Goal: Transaction & Acquisition: Purchase product/service

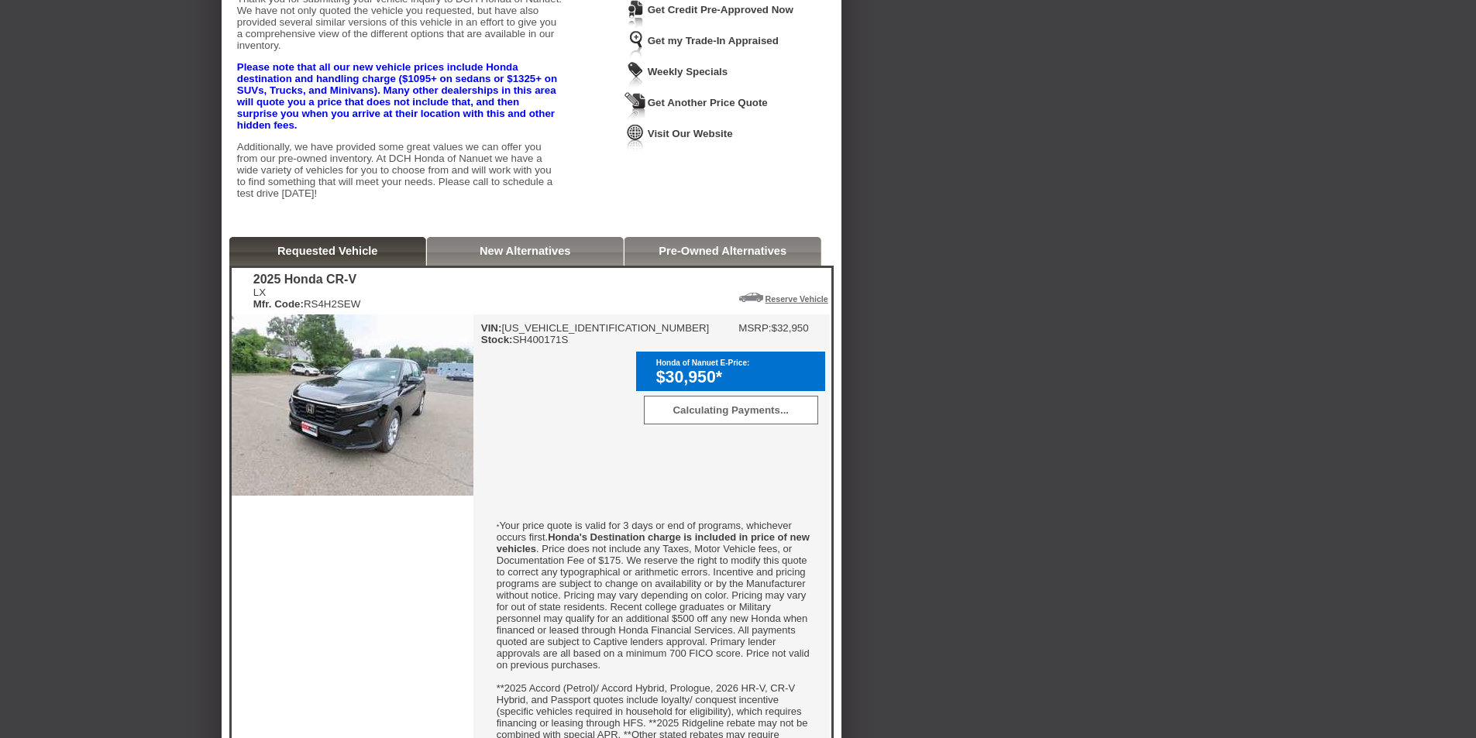
scroll to position [232, 0]
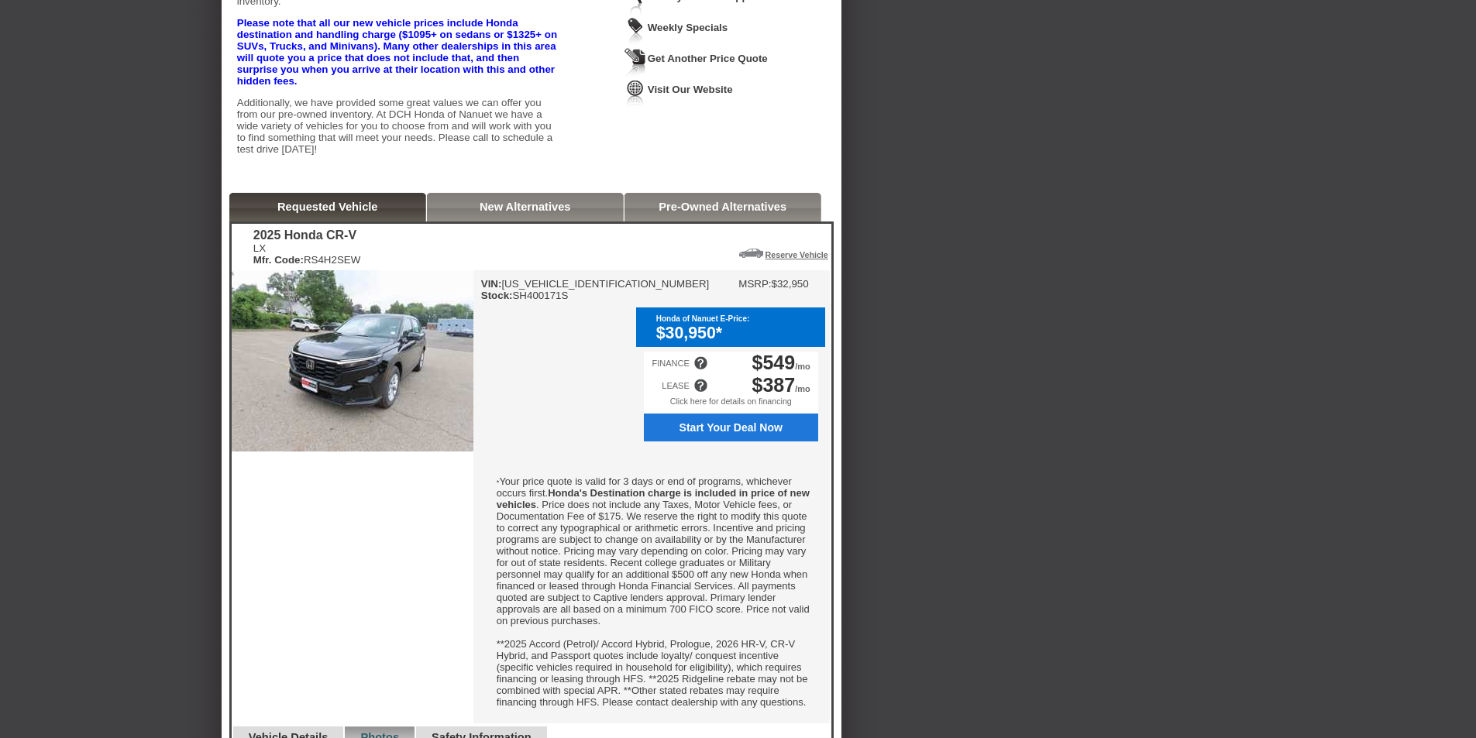
click at [701, 393] on div at bounding box center [700, 386] width 14 height 14
click at [552, 423] on div "VIN: [US_VEHICLE_IDENTIFICATION_NUMBER] Stock: SH400171S MSRP: $32,950 Honda of…" at bounding box center [651, 496] width 356 height 453
click at [702, 393] on div at bounding box center [700, 386] width 14 height 14
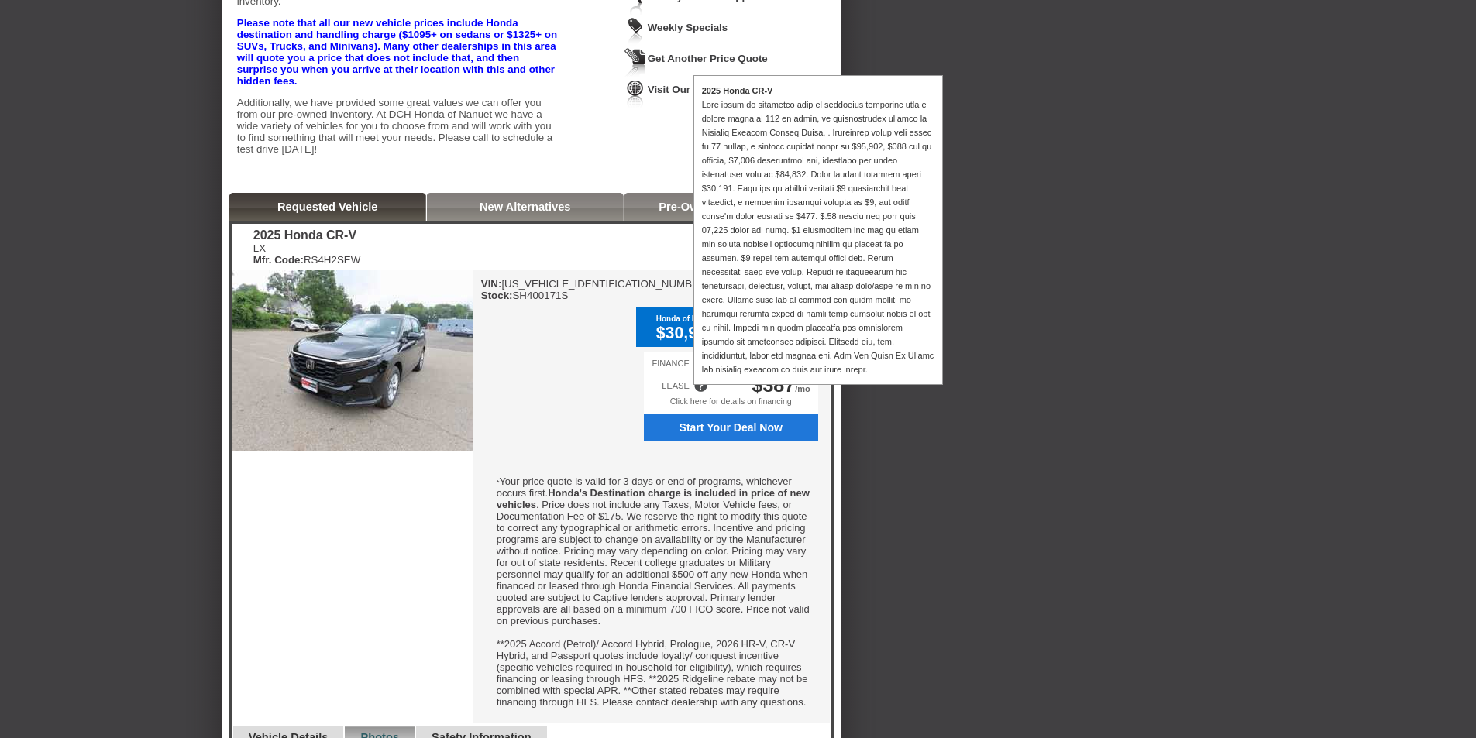
click at [565, 419] on div "VIN: [US_VEHICLE_IDENTIFICATION_NUMBER] Stock: SH400171S MSRP: $32,950 Honda of…" at bounding box center [651, 496] width 356 height 453
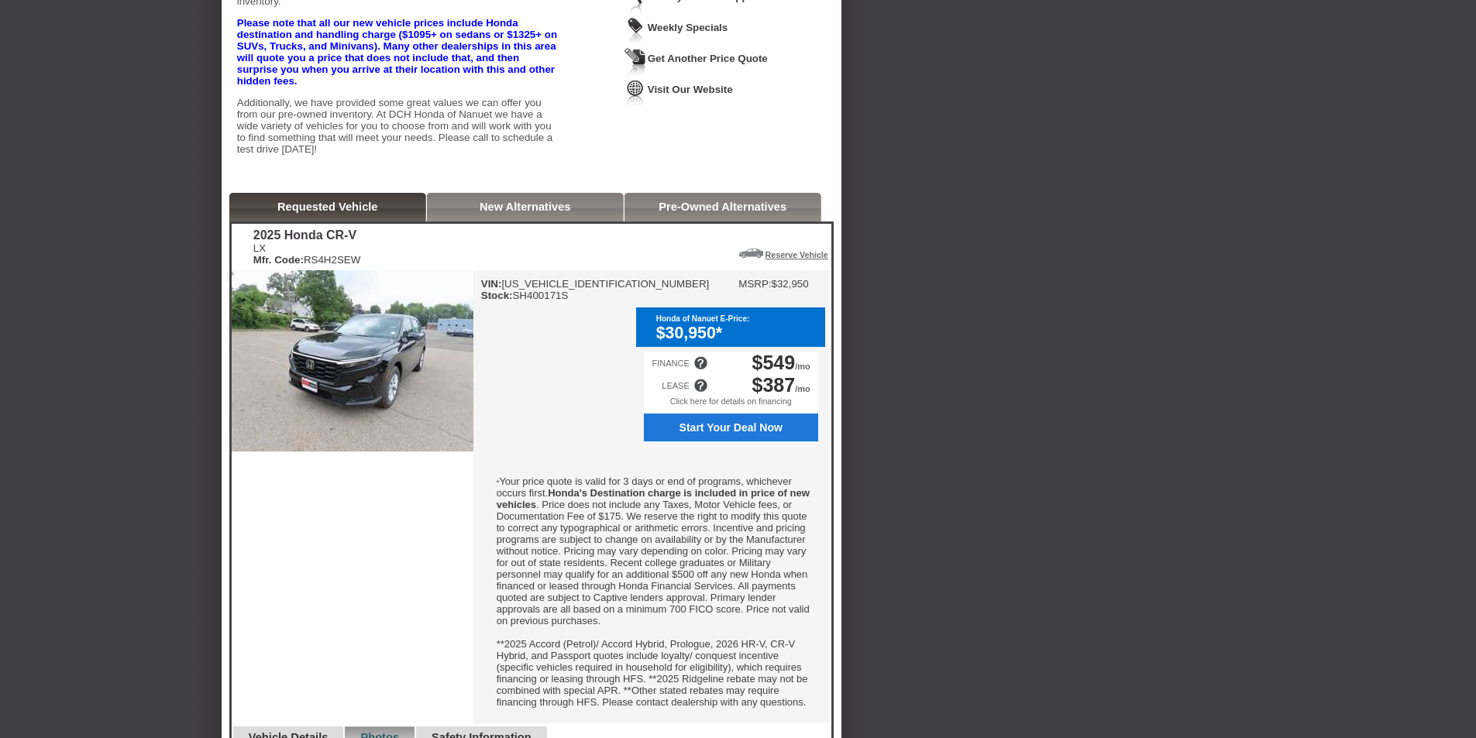
drag, startPoint x: 741, startPoint y: 350, endPoint x: 704, endPoint y: 390, distance: 54.8
click at [740, 343] on div "$30,950*" at bounding box center [736, 333] width 161 height 19
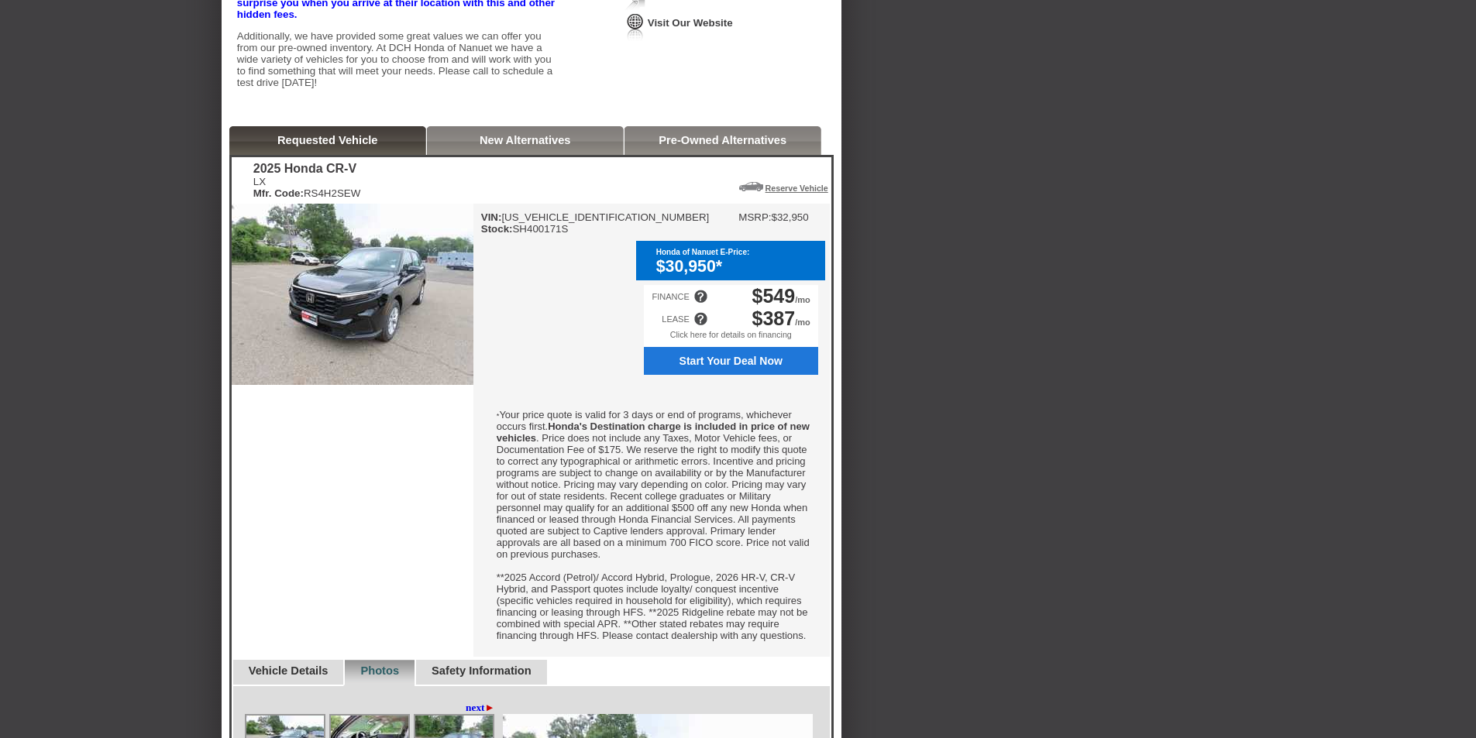
scroll to position [263, 0]
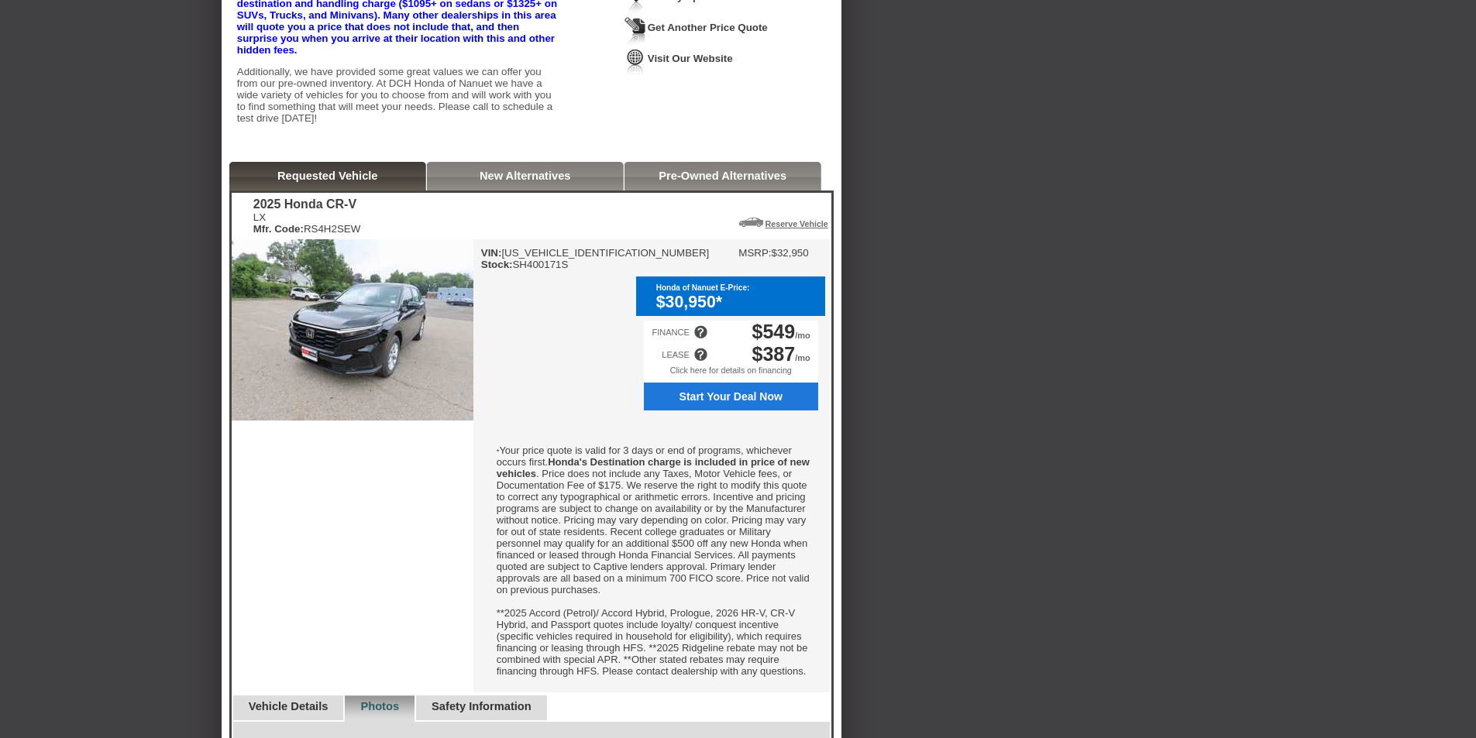
click at [490, 182] on link "New Alternatives" at bounding box center [525, 176] width 91 height 12
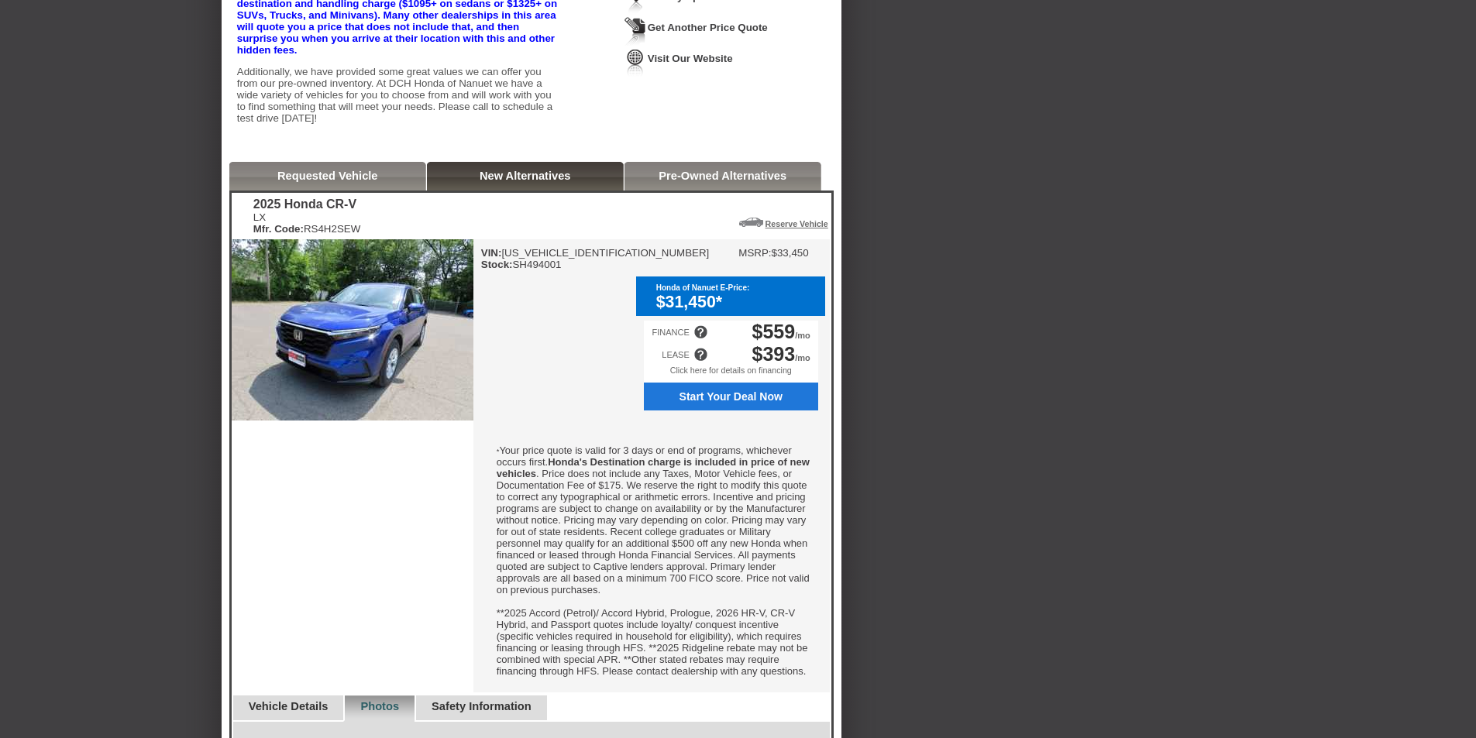
click at [332, 182] on link "Requested Vehicle" at bounding box center [327, 176] width 101 height 12
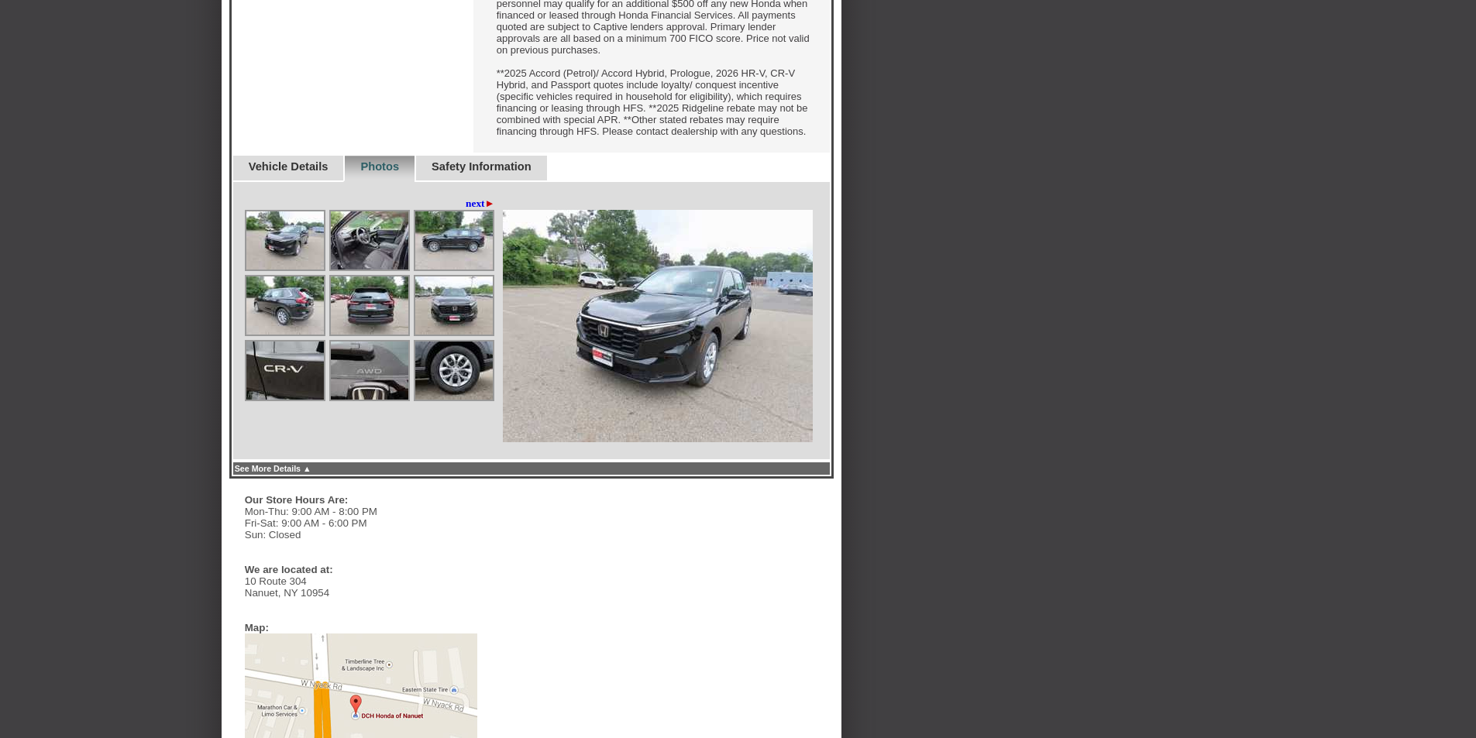
scroll to position [883, 0]
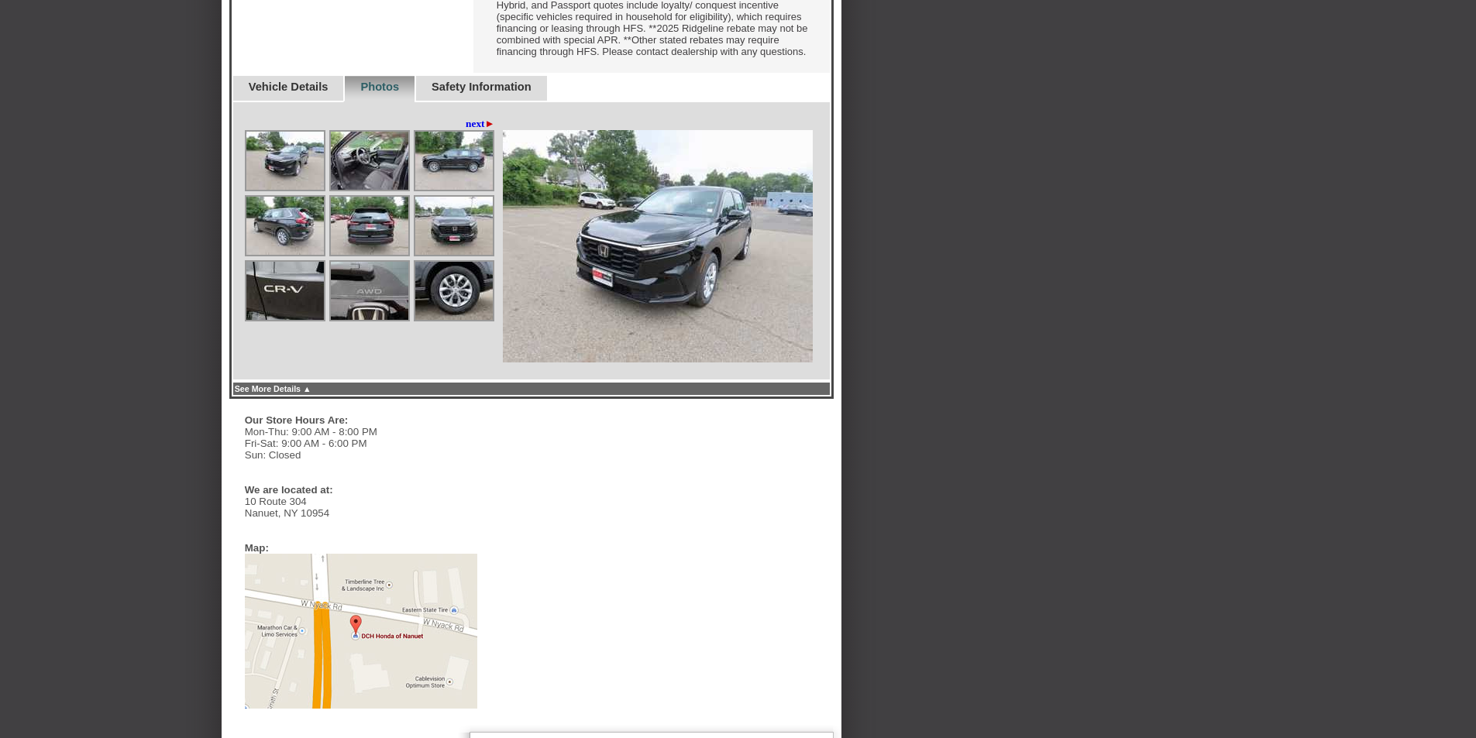
click at [278, 93] on link "Vehicle Details" at bounding box center [289, 87] width 80 height 12
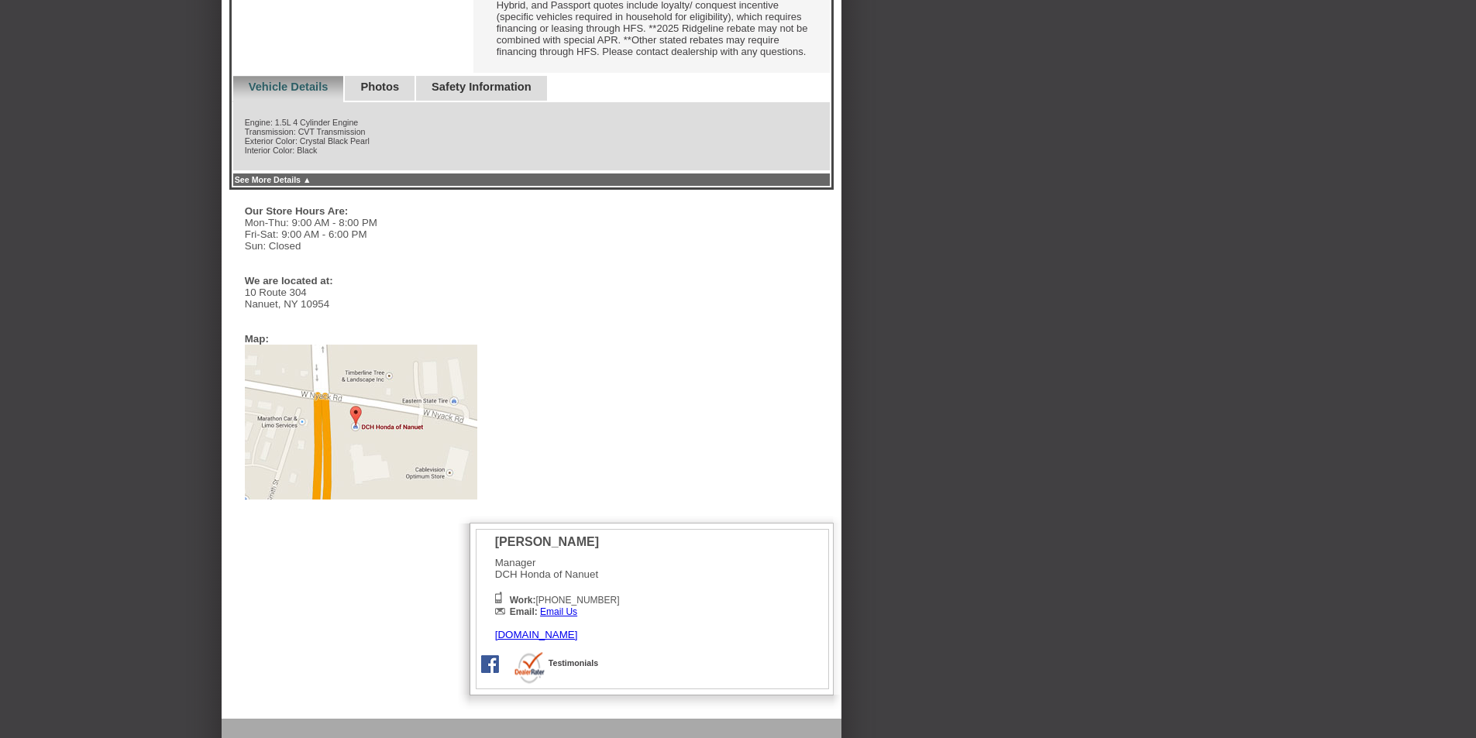
click at [384, 93] on link "Photos" at bounding box center [379, 87] width 39 height 12
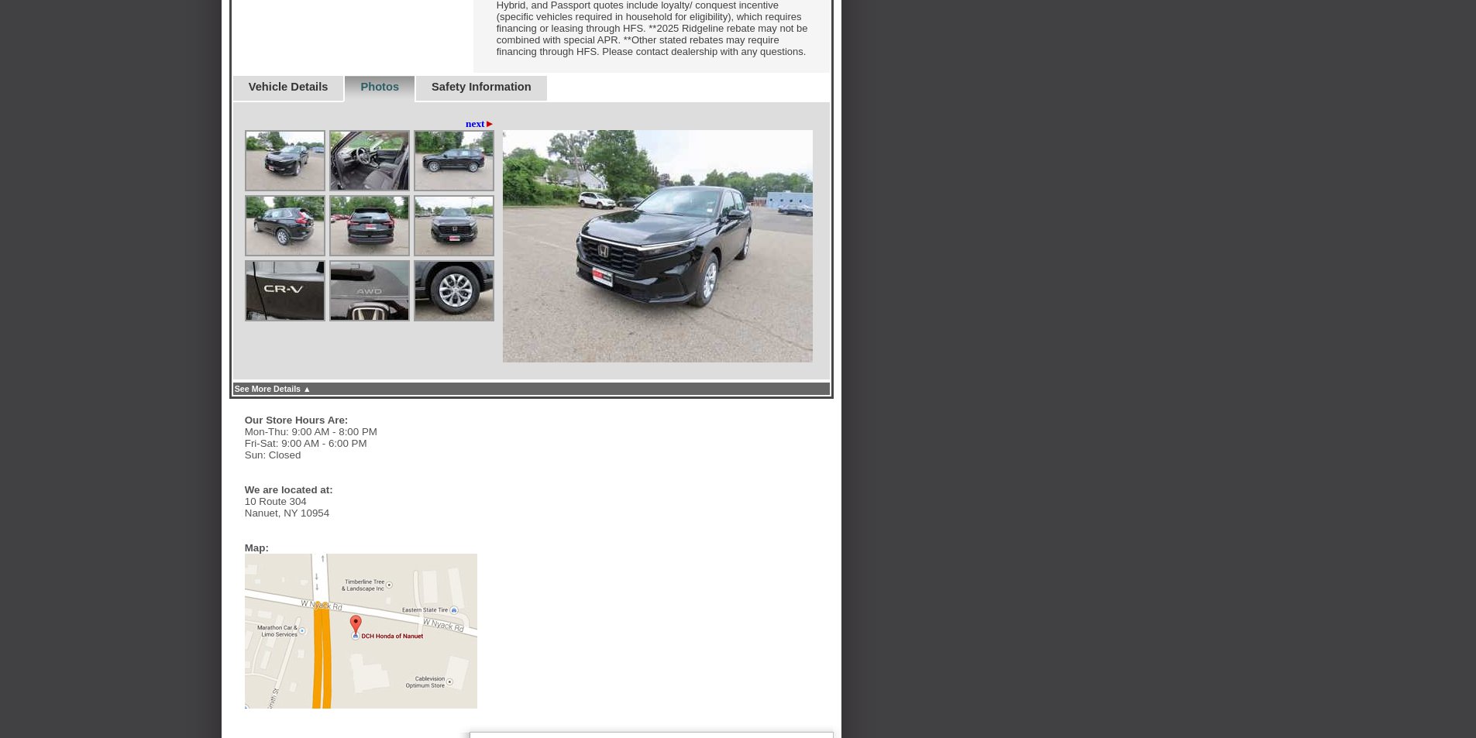
click at [487, 93] on link "Safety Information" at bounding box center [482, 87] width 100 height 12
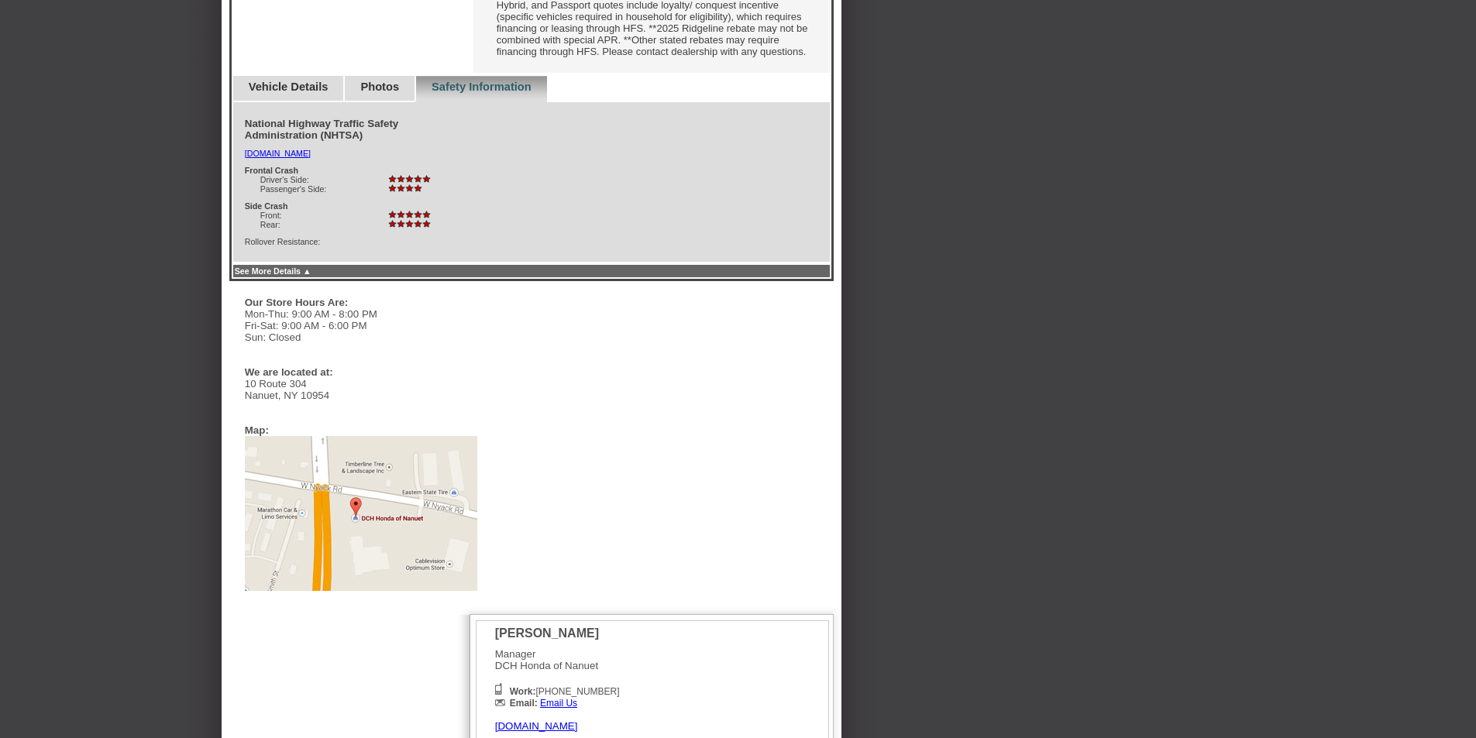
click at [302, 276] on link "See More Details ▲" at bounding box center [273, 271] width 77 height 9
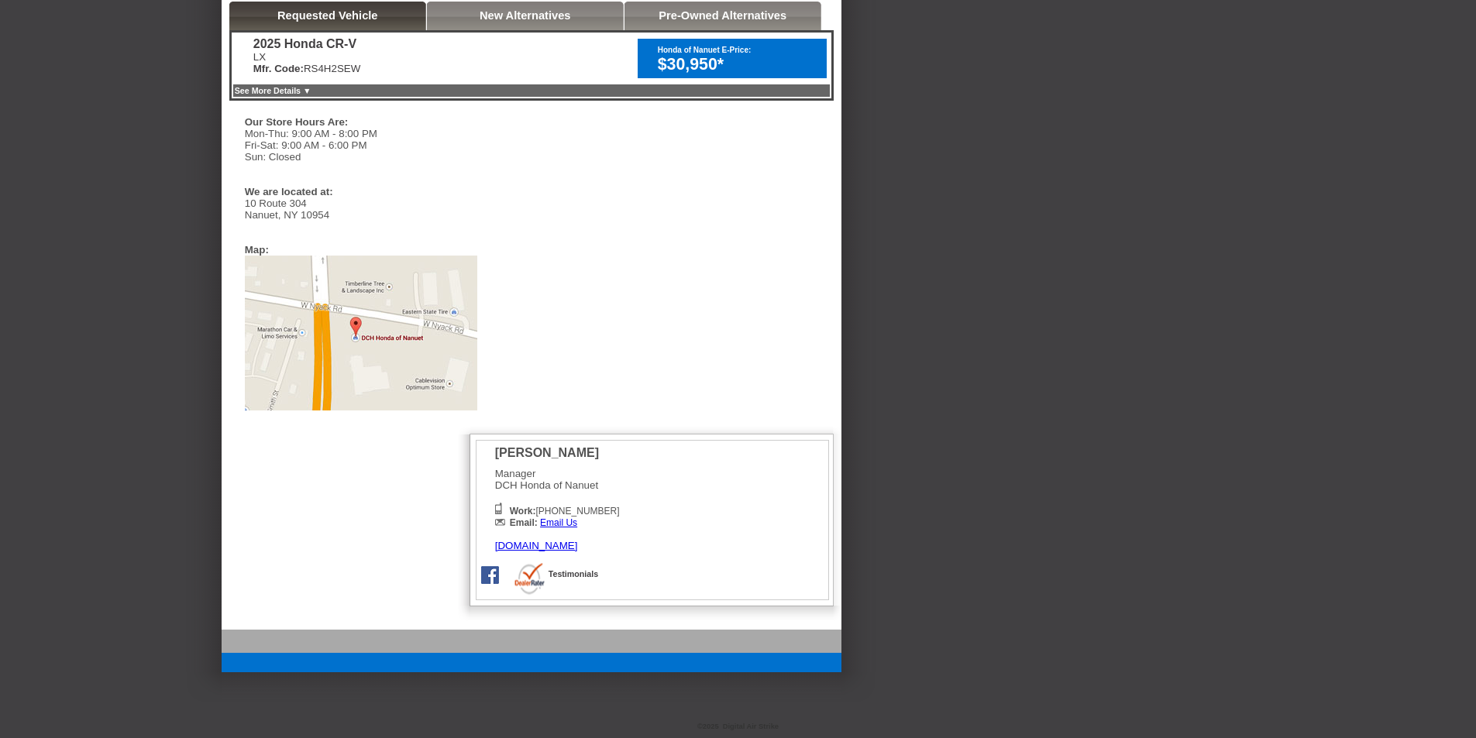
scroll to position [468, 0]
click at [299, 86] on link "See More Details ▼" at bounding box center [273, 90] width 77 height 9
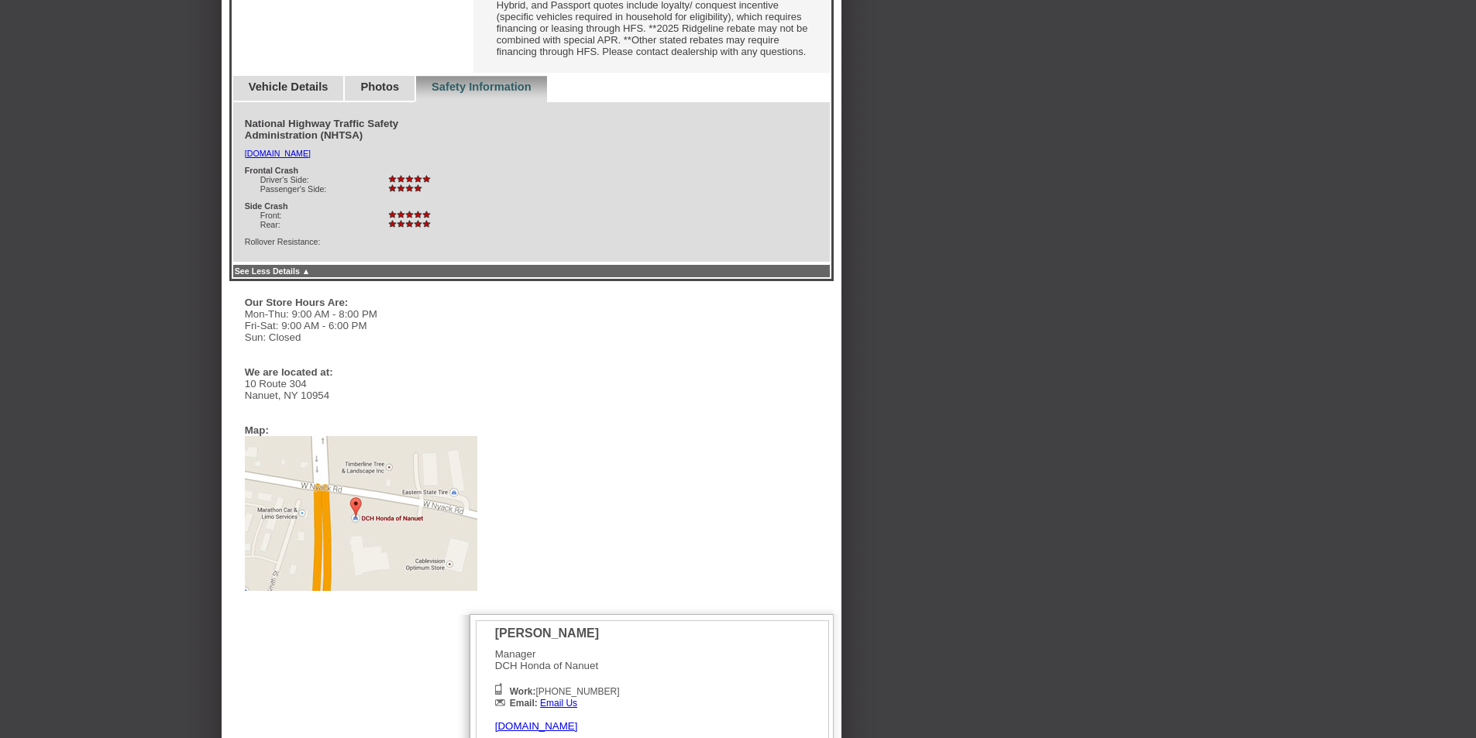
click at [287, 93] on link "Vehicle Details" at bounding box center [289, 87] width 80 height 12
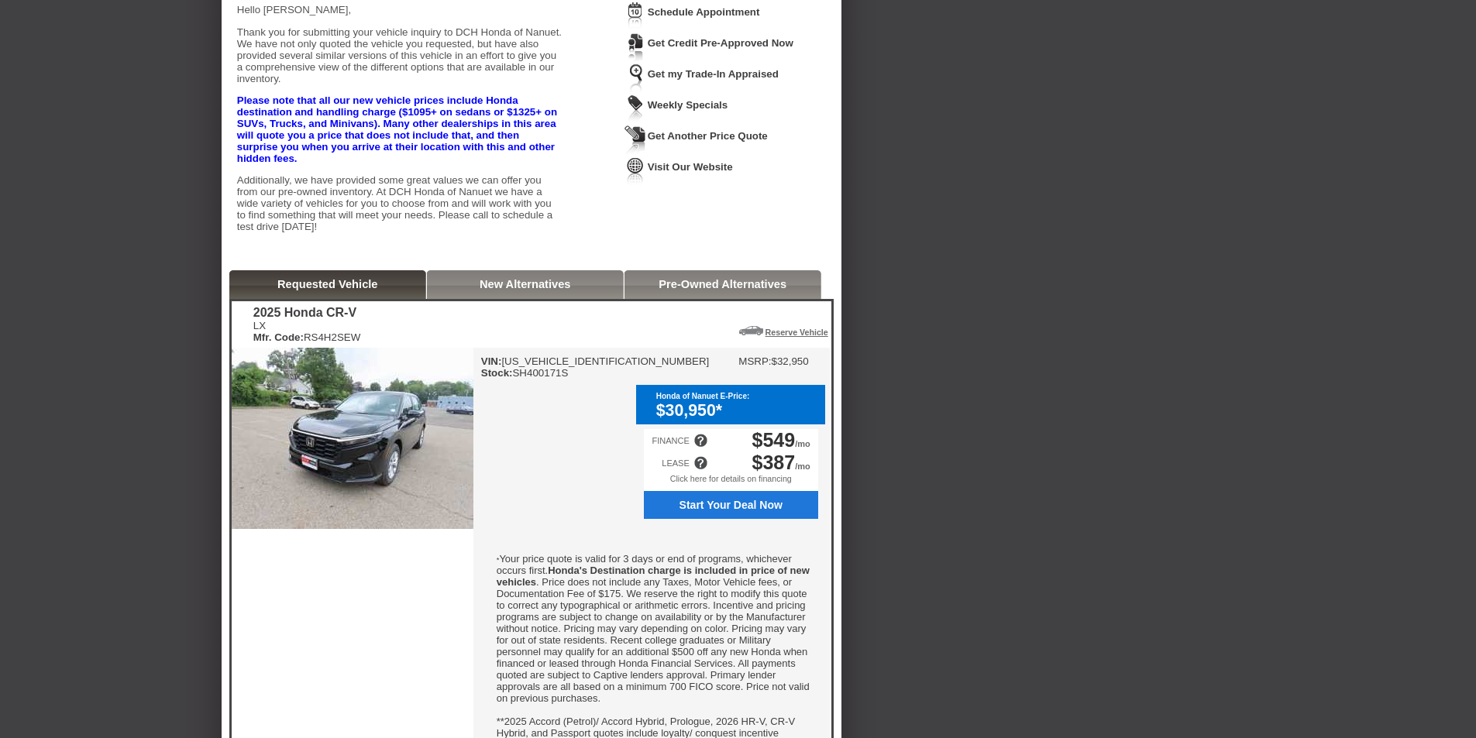
scroll to position [108, 0]
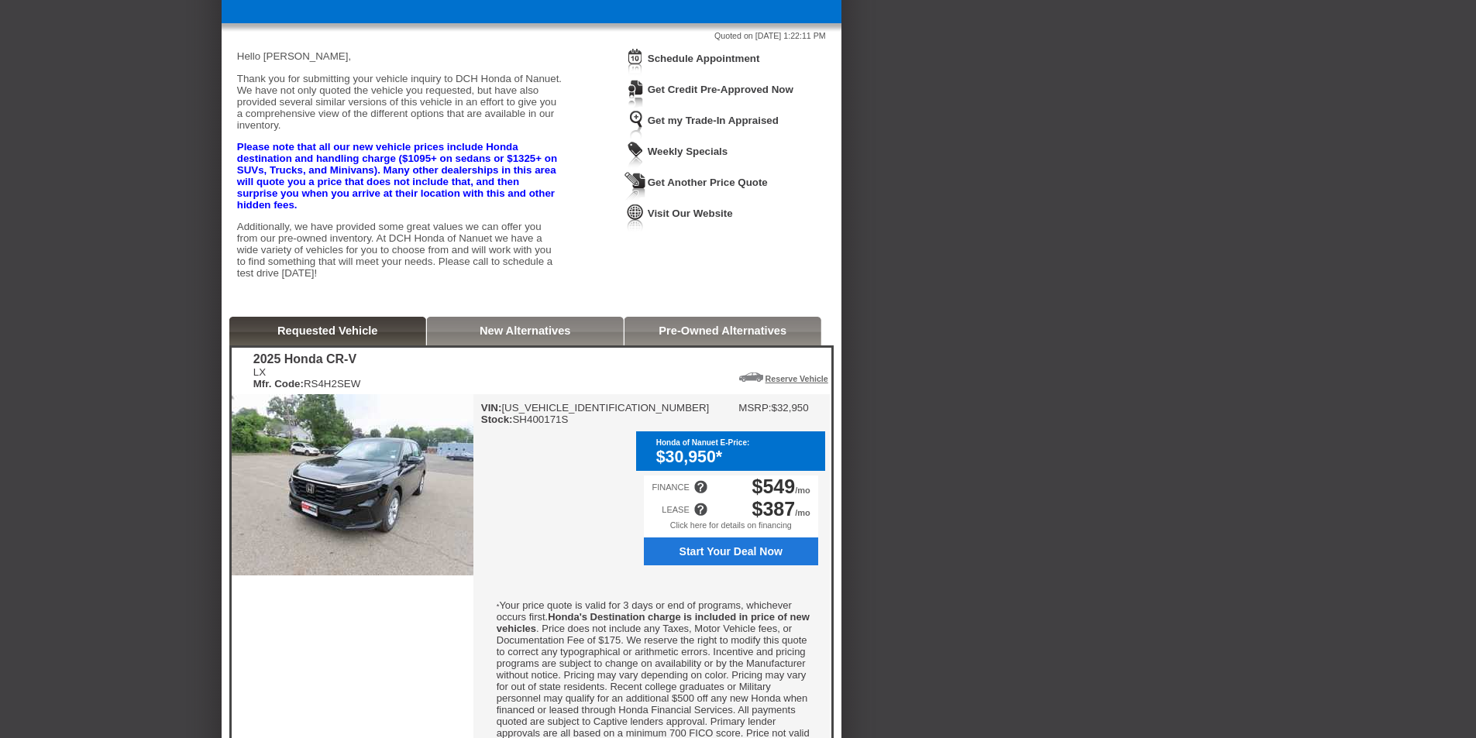
click at [700, 517] on div at bounding box center [700, 510] width 14 height 14
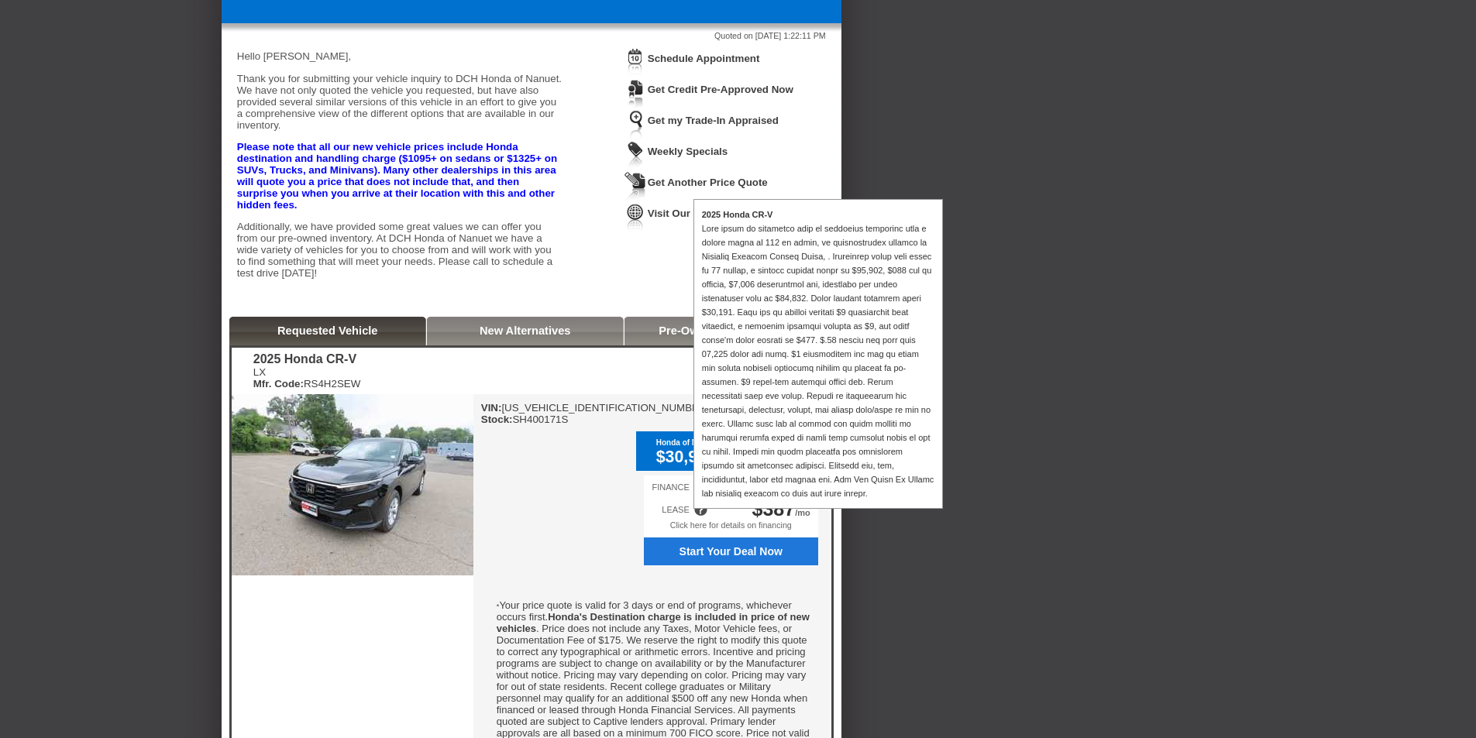
click at [614, 516] on div "VIN: [US_VEHICLE_IDENTIFICATION_NUMBER] Stock: SH400171S MSRP: $32,950 Honda of…" at bounding box center [651, 620] width 356 height 453
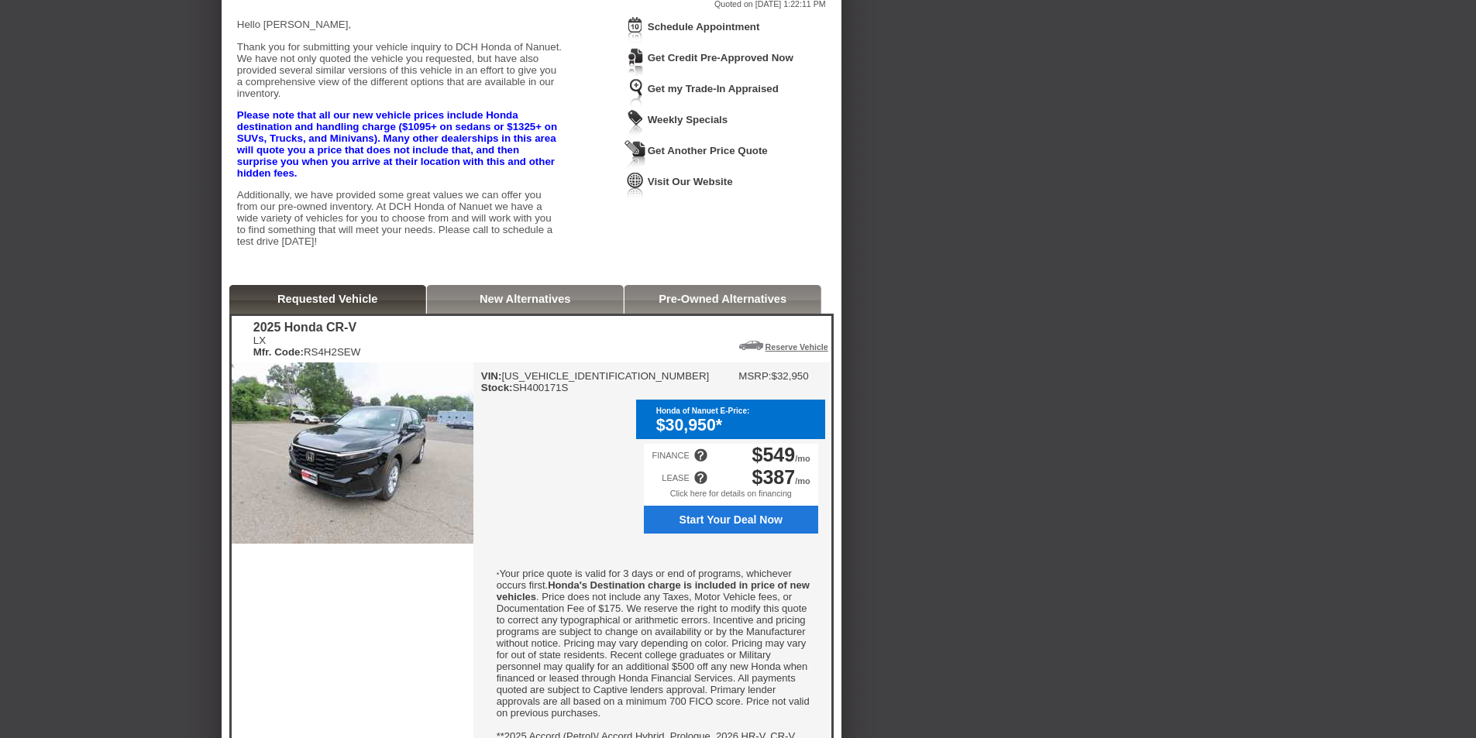
scroll to position [155, 0]
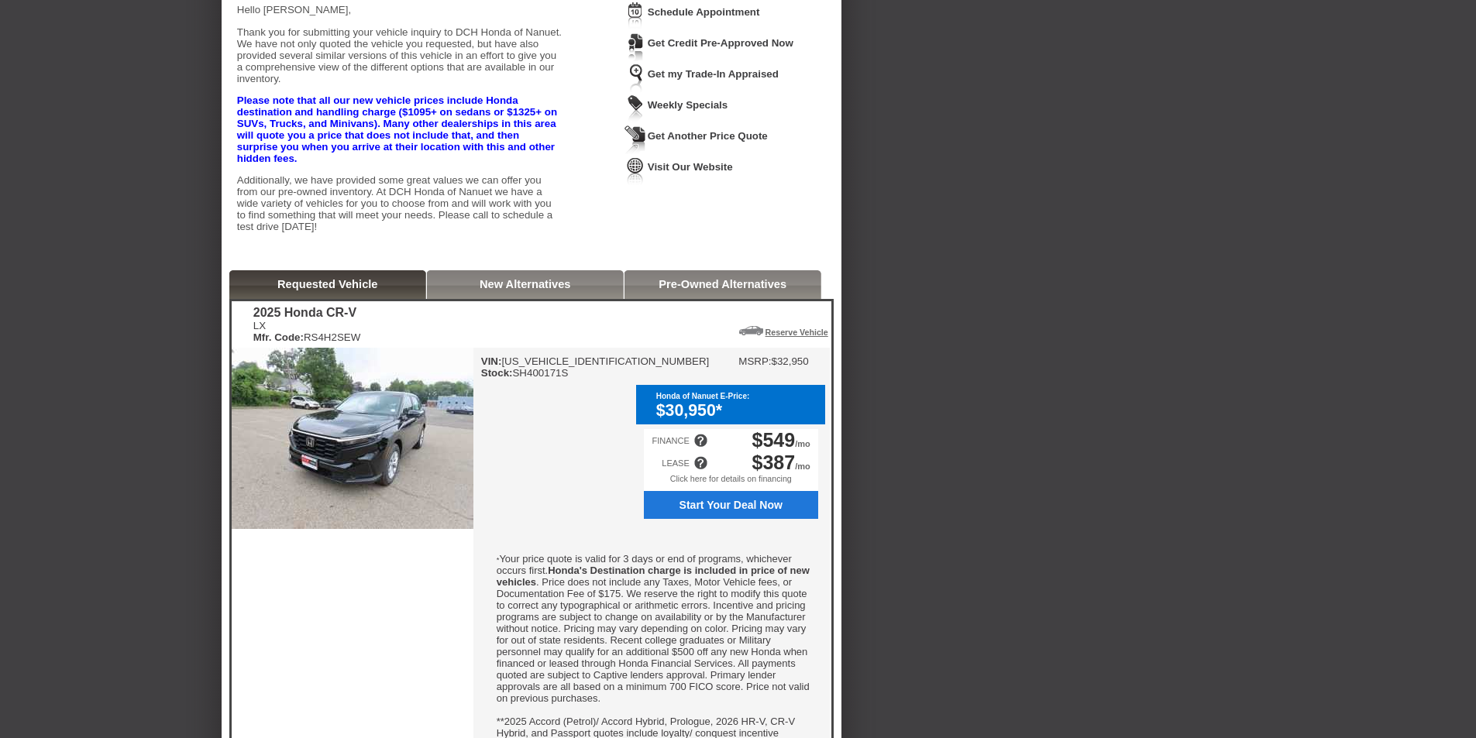
click at [710, 511] on span "Start Your Deal Now" at bounding box center [730, 505] width 157 height 12
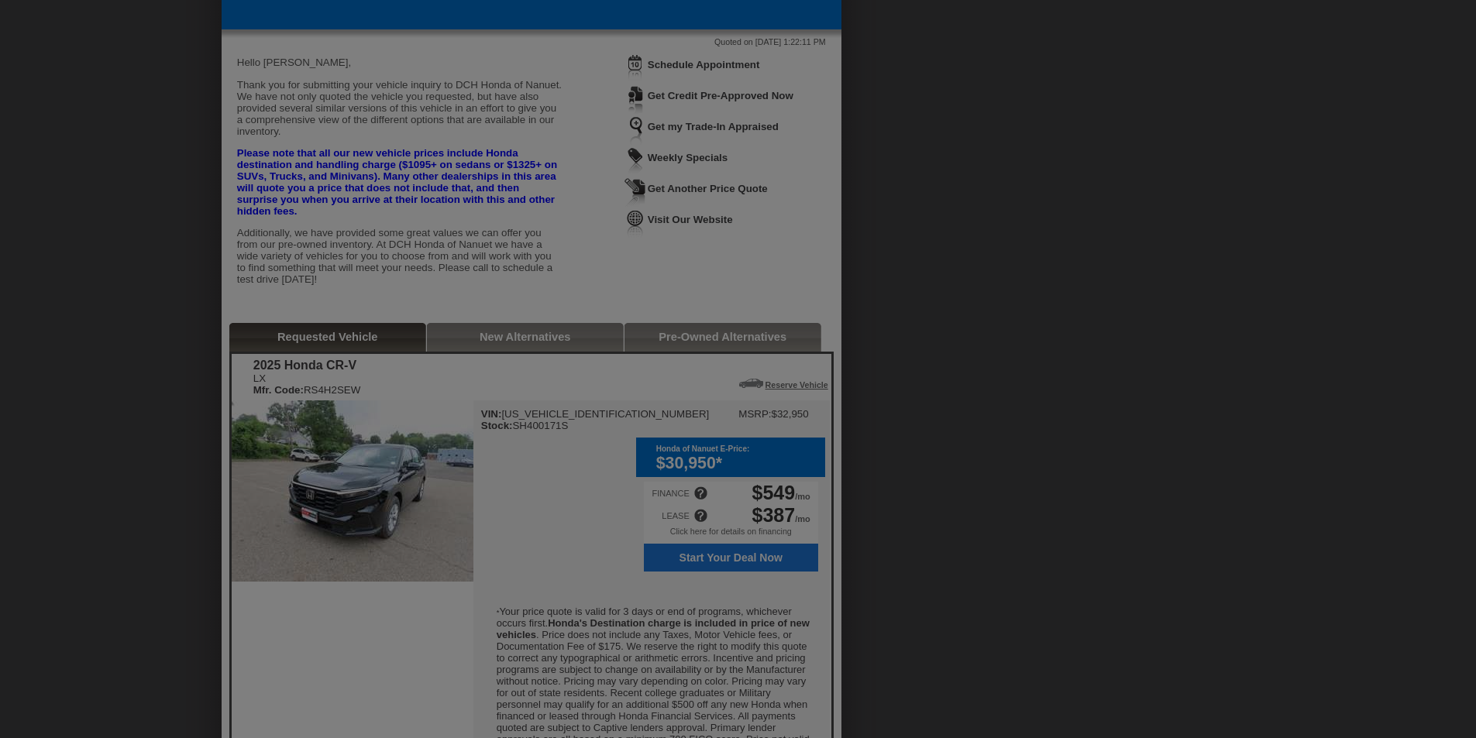
scroll to position [0, 0]
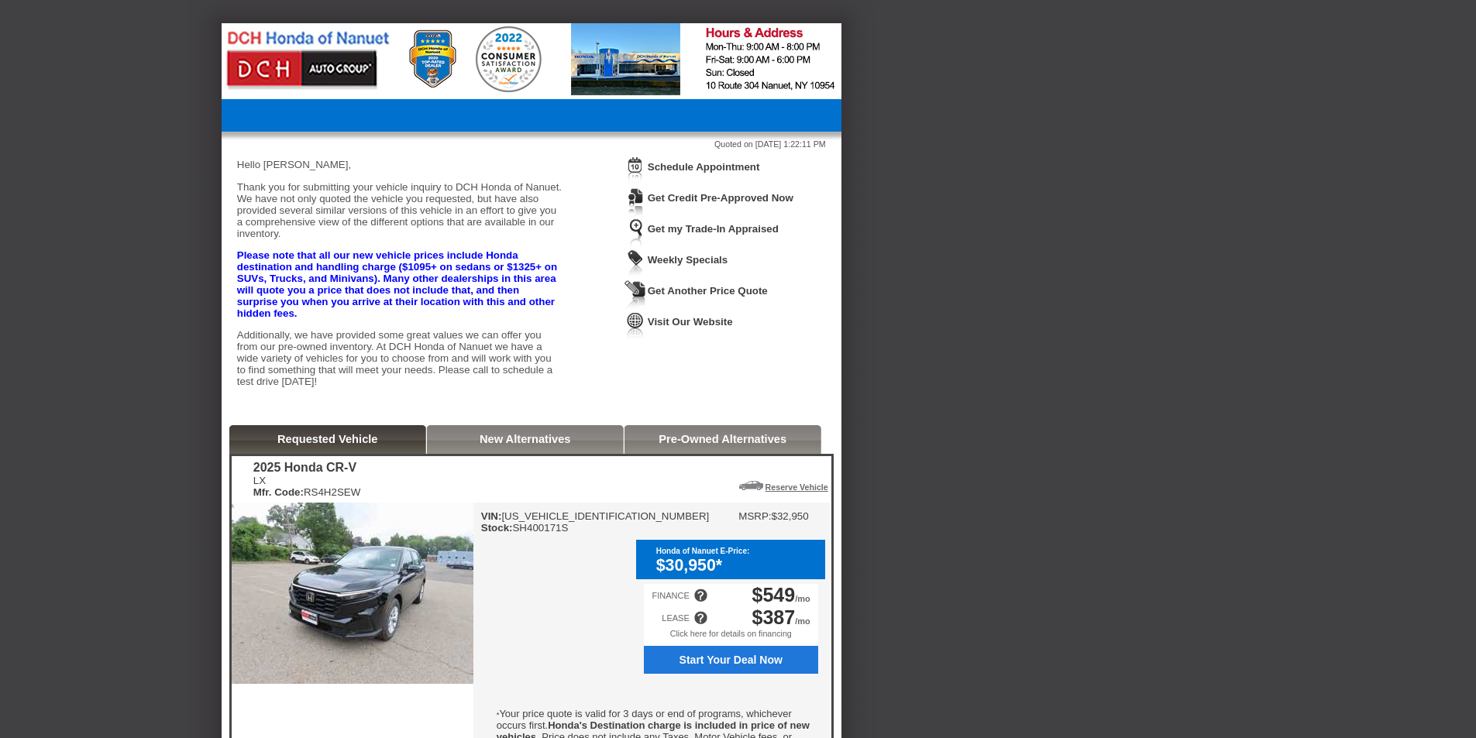
click at [703, 625] on div at bounding box center [700, 618] width 14 height 14
click at [600, 625] on div "VIN: [US_VEHICLE_IDENTIFICATION_NUMBER] Stock: SH400171S MSRP: $32,950 Honda of…" at bounding box center [651, 729] width 356 height 453
